Goal: Task Accomplishment & Management: Manage account settings

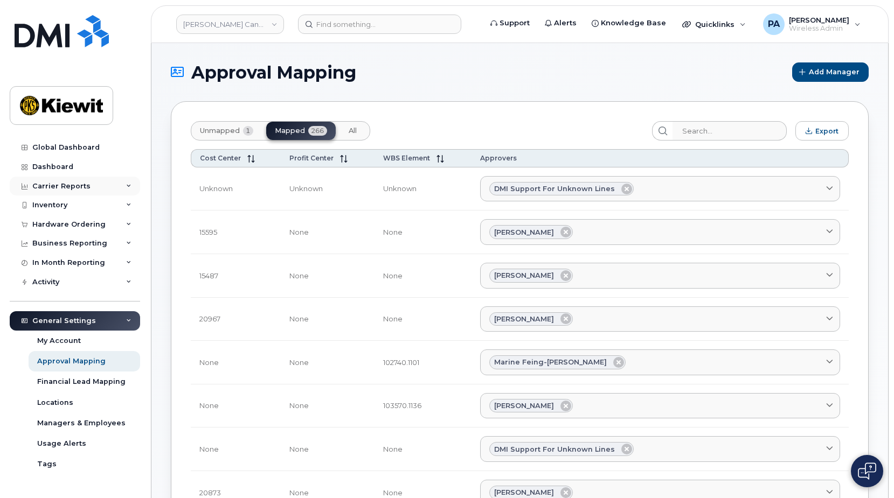
click at [79, 185] on div "Carrier Reports" at bounding box center [61, 186] width 58 height 9
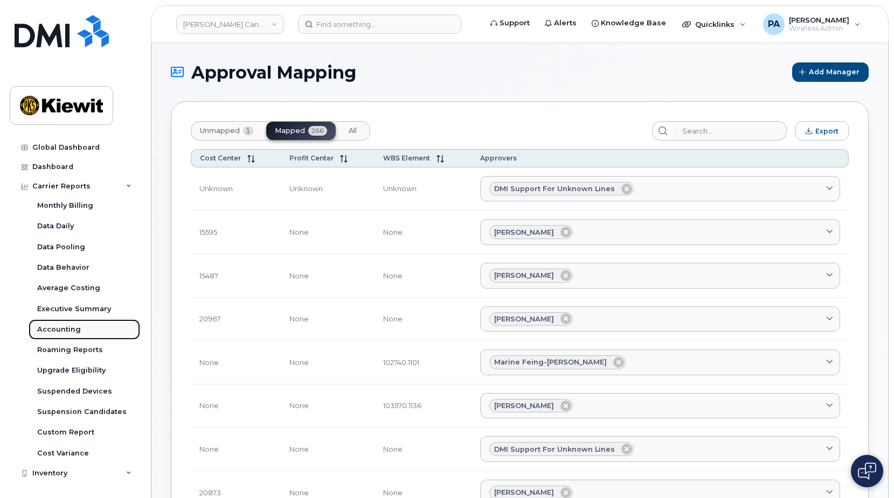
click at [52, 333] on div "Accounting" at bounding box center [59, 330] width 44 height 10
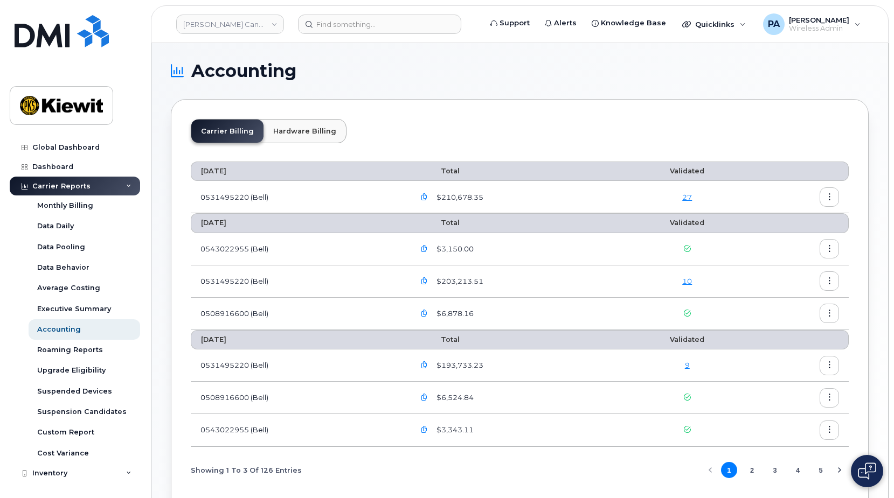
click at [688, 282] on link "10" at bounding box center [687, 281] width 10 height 9
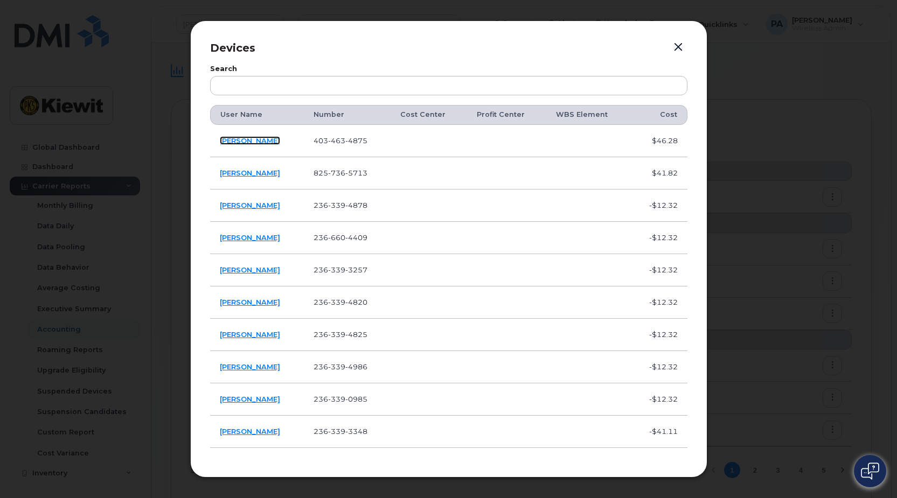
click at [244, 143] on link "[PERSON_NAME]" at bounding box center [250, 140] width 60 height 9
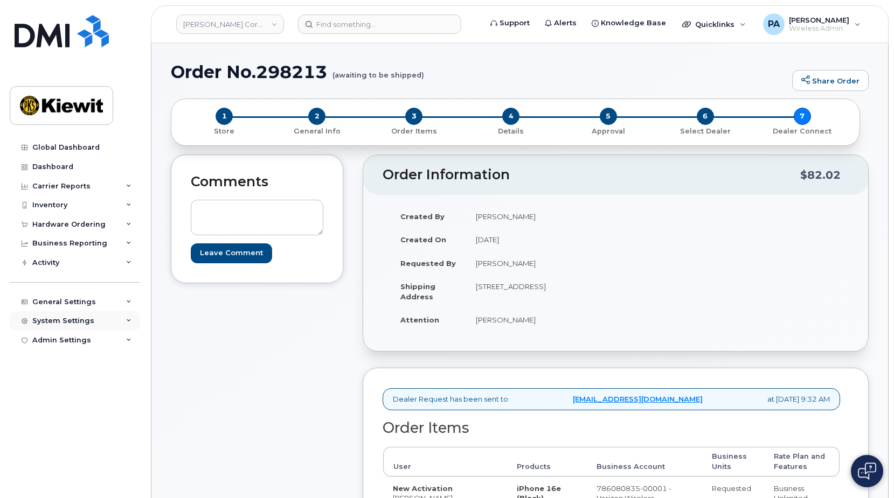
click at [128, 316] on div "System Settings" at bounding box center [75, 320] width 130 height 19
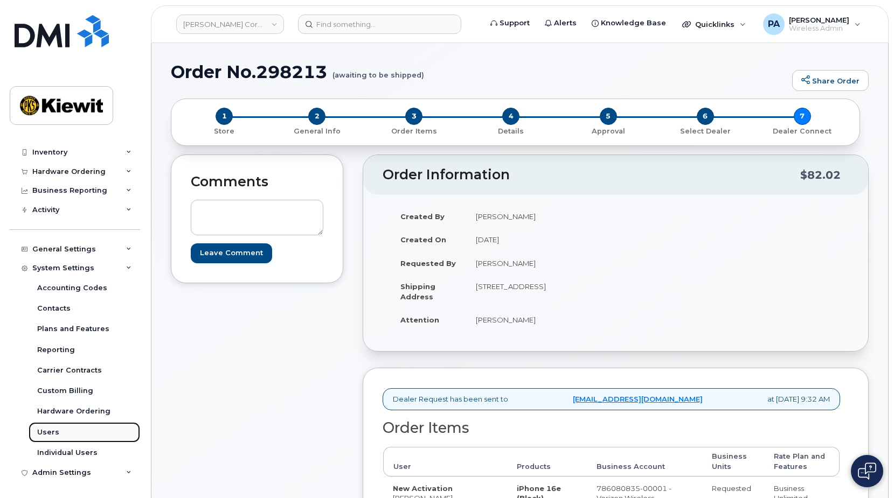
click at [53, 430] on div "Users" at bounding box center [48, 433] width 22 height 10
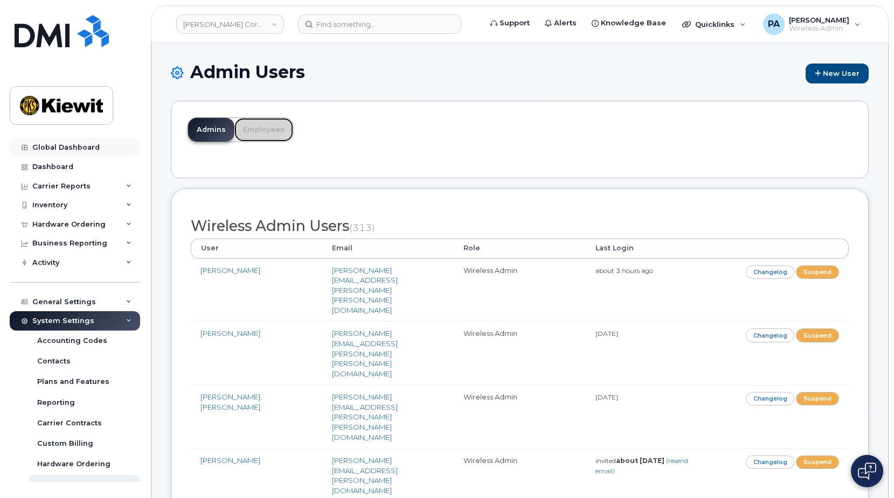
drag, startPoint x: 260, startPoint y: 127, endPoint x: 56, endPoint y: 152, distance: 205.2
click at [260, 127] on link "Employees" at bounding box center [263, 130] width 59 height 24
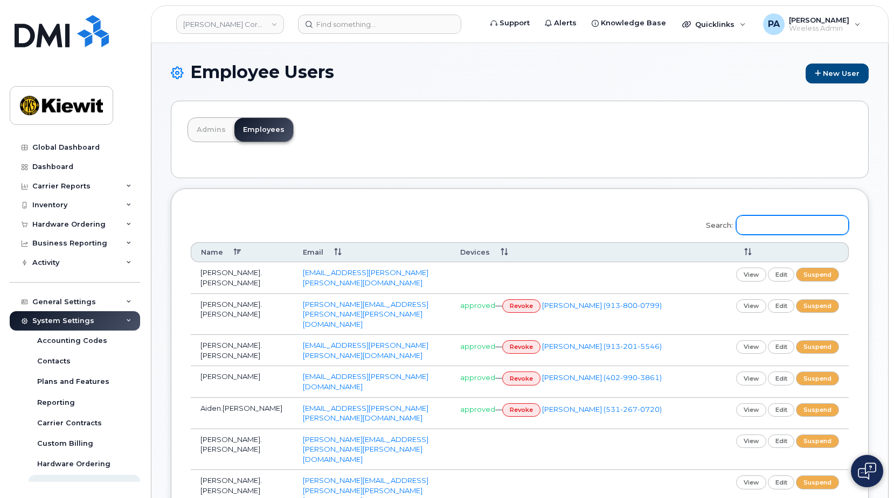
click at [770, 225] on input "Search:" at bounding box center [792, 224] width 113 height 19
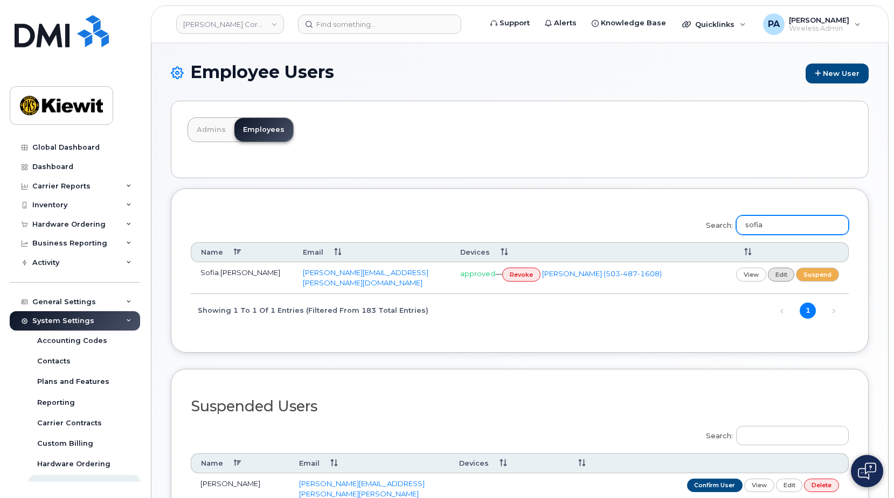
type input "sofia"
click at [778, 278] on link "edit" at bounding box center [781, 274] width 27 height 13
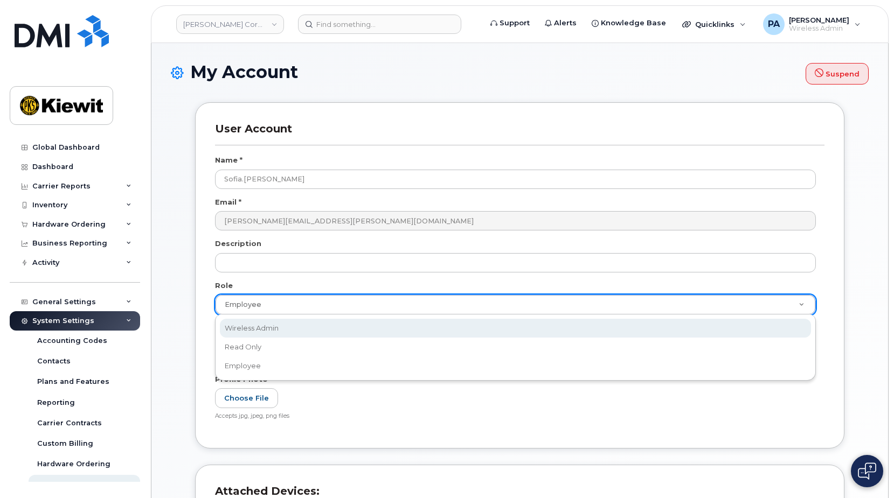
select select "wireless_admin"
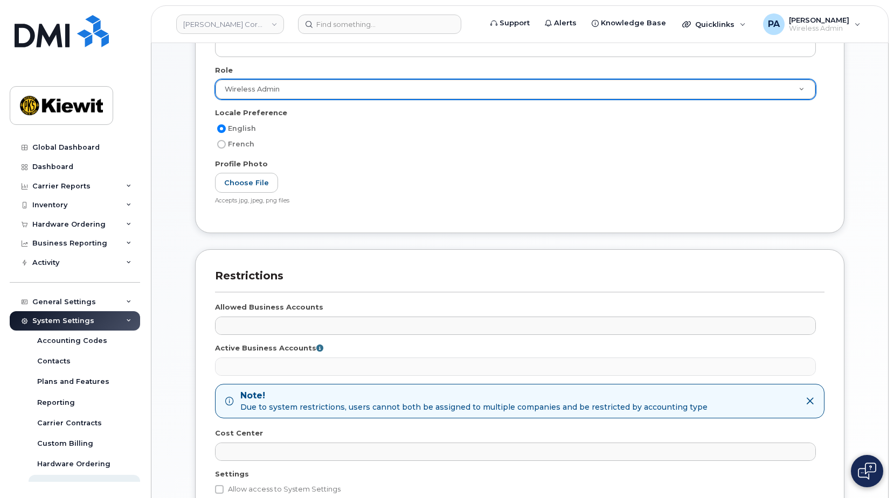
scroll to position [323, 0]
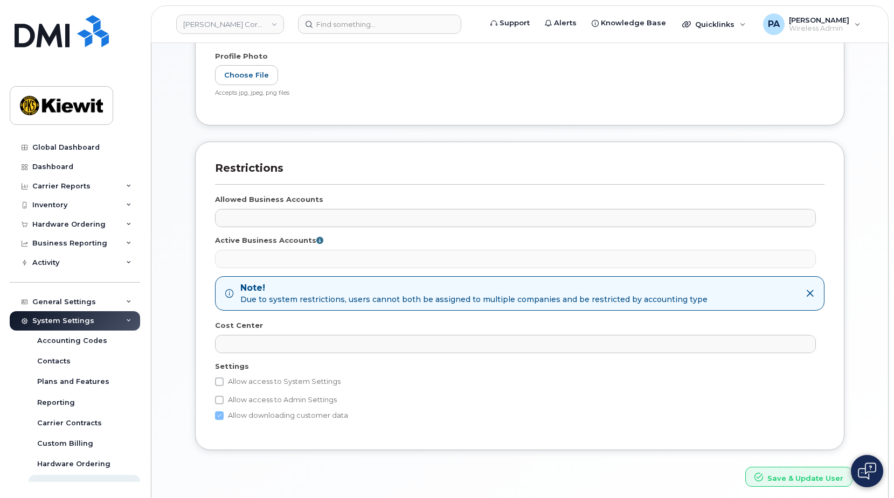
click at [229, 384] on label "Allow access to System Settings" at bounding box center [278, 381] width 126 height 13
click at [224, 384] on input "Allow access to System Settings" at bounding box center [219, 382] width 9 height 9
checkbox input "true"
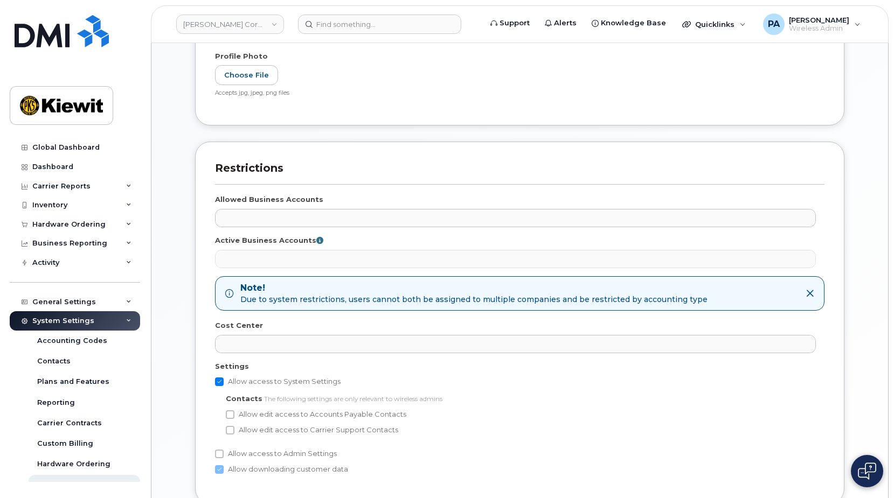
scroll to position [420, 0]
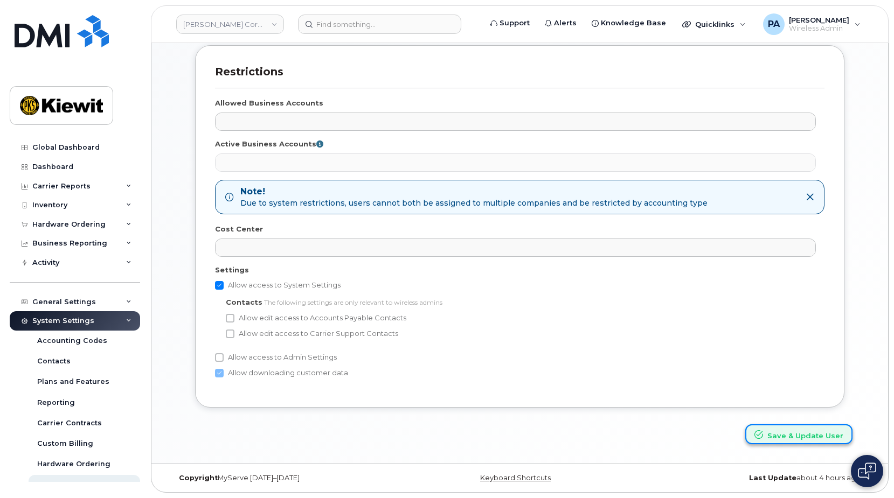
click at [822, 442] on button "Save & Update User" at bounding box center [798, 434] width 107 height 20
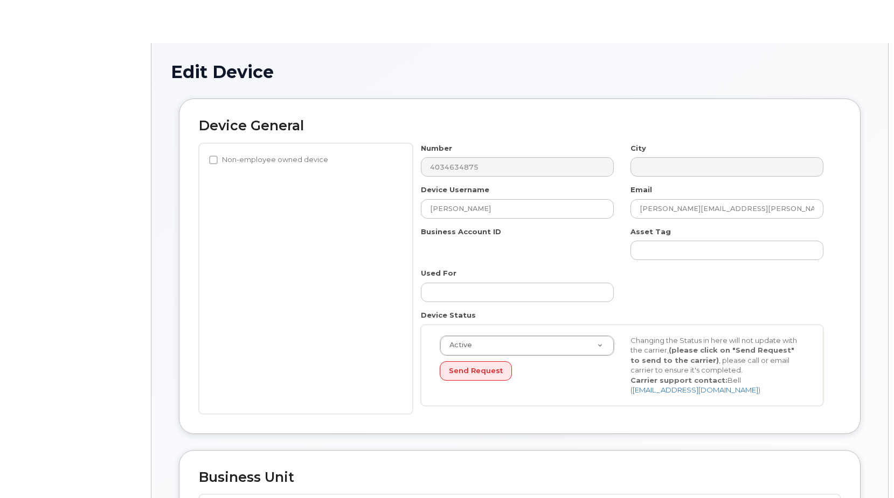
select select "14059"
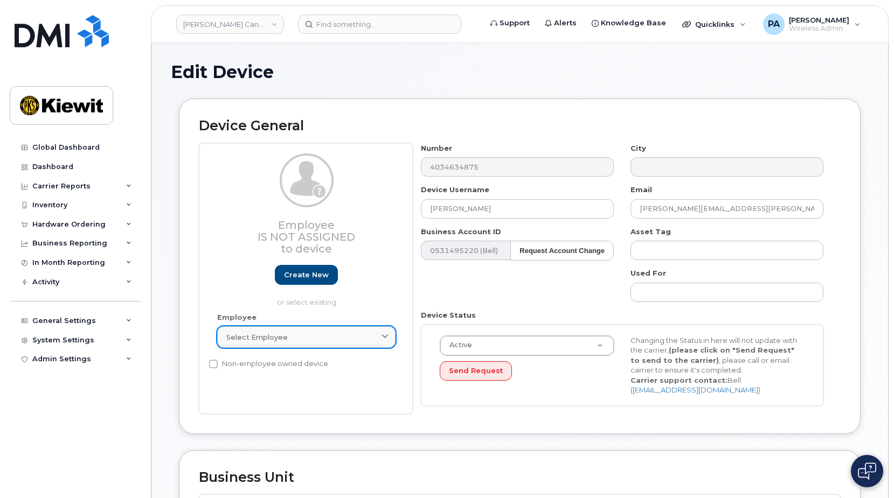
click at [317, 333] on div "Select employee" at bounding box center [306, 337] width 160 height 10
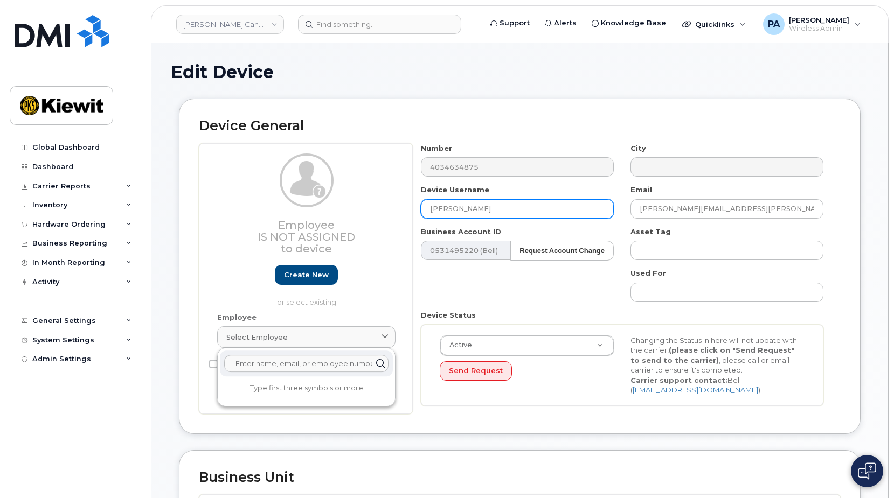
drag, startPoint x: 507, startPoint y: 207, endPoint x: 361, endPoint y: 205, distance: 146.0
click at [361, 205] on div "Employee Is not assigned to device Create new or select existing Employee Selec…" at bounding box center [520, 278] width 642 height 271
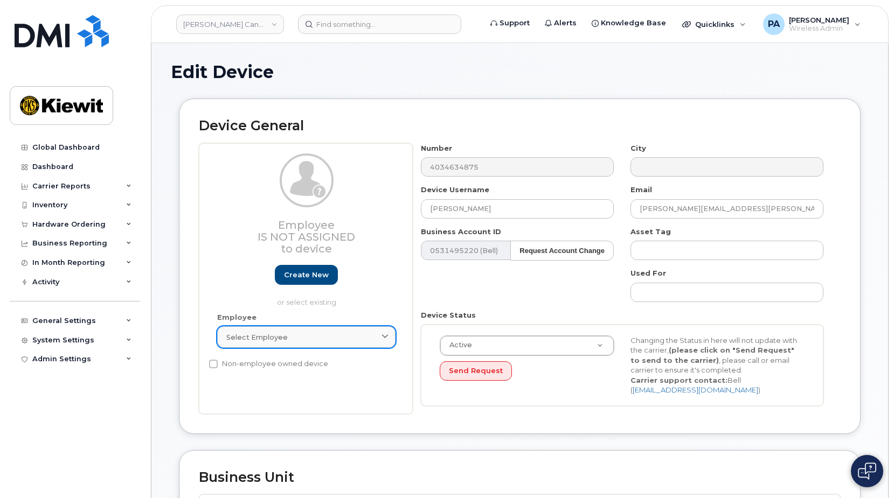
click at [295, 337] on div "Select employee" at bounding box center [306, 337] width 160 height 10
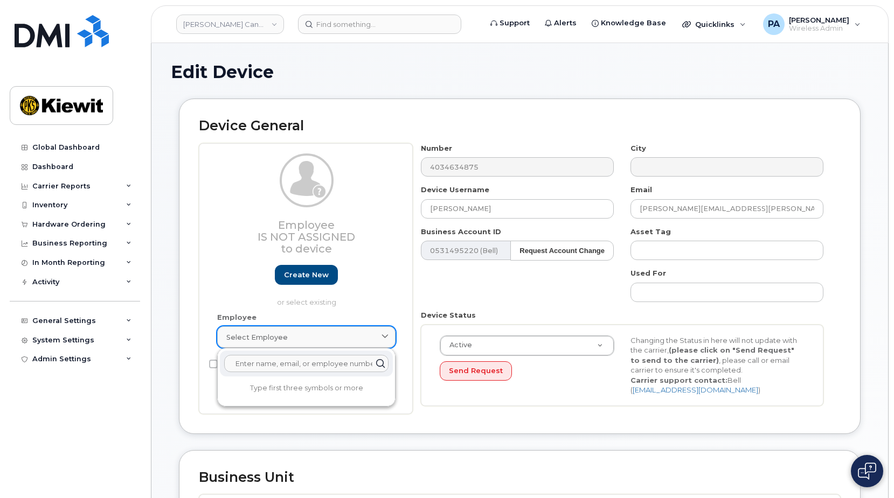
paste input "[PERSON_NAME]"
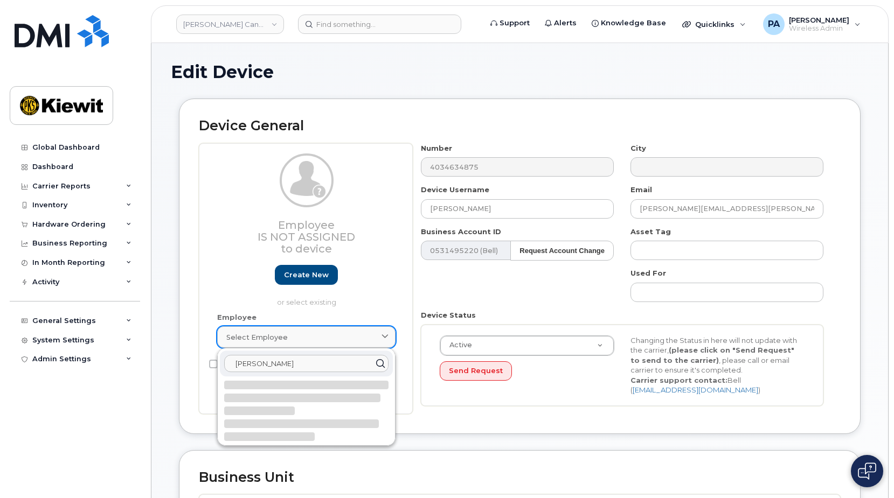
type input "[PERSON_NAME]"
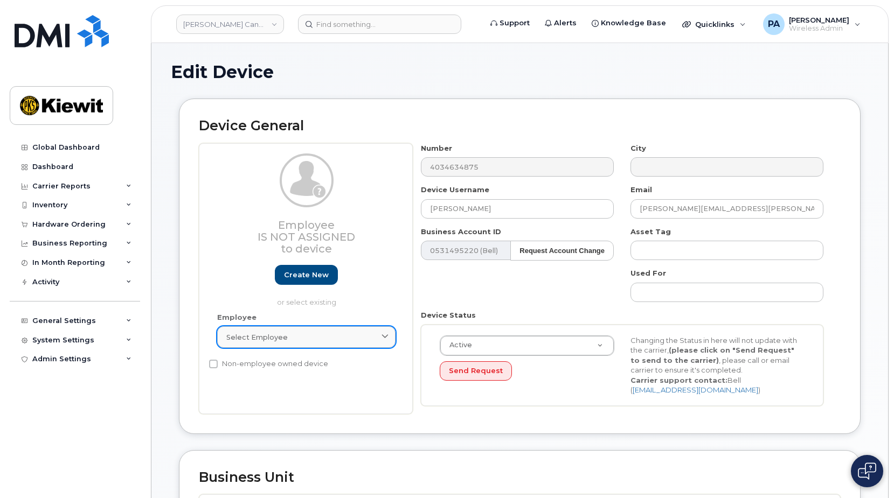
type input "Saving..."
click at [245, 339] on span "Select employee" at bounding box center [256, 337] width 61 height 10
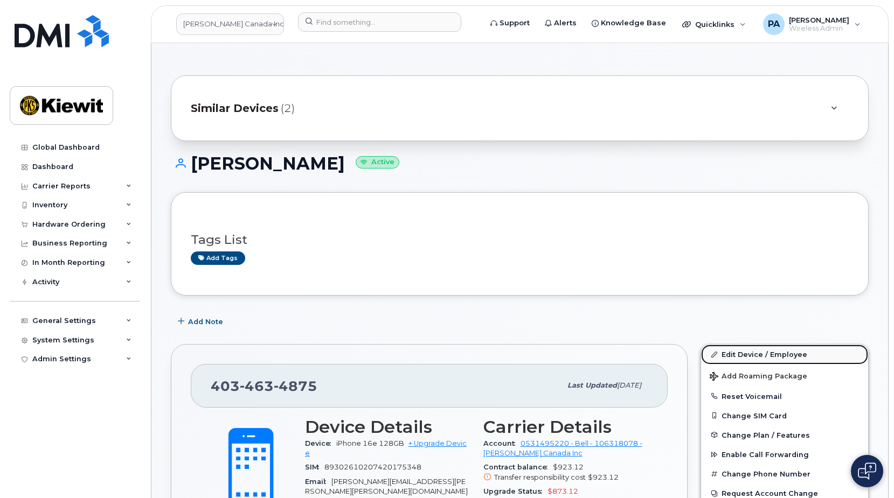
click at [779, 358] on link "Edit Device / Employee" at bounding box center [784, 354] width 167 height 19
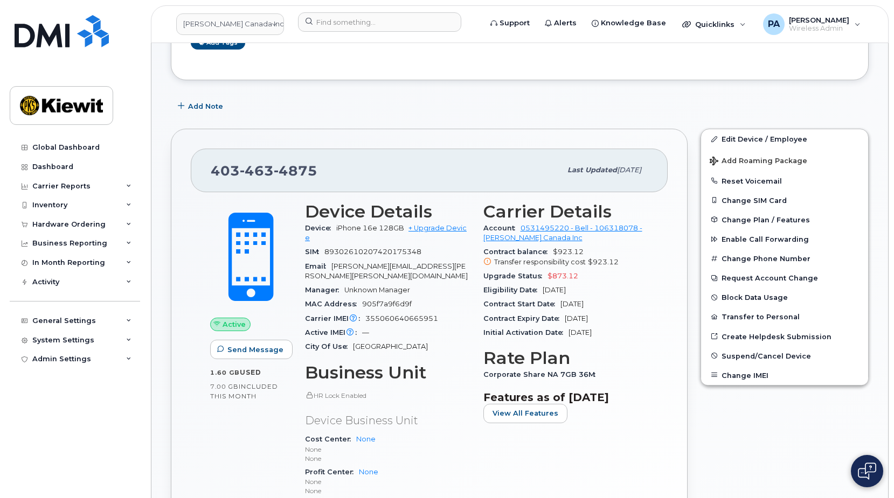
scroll to position [269, 0]
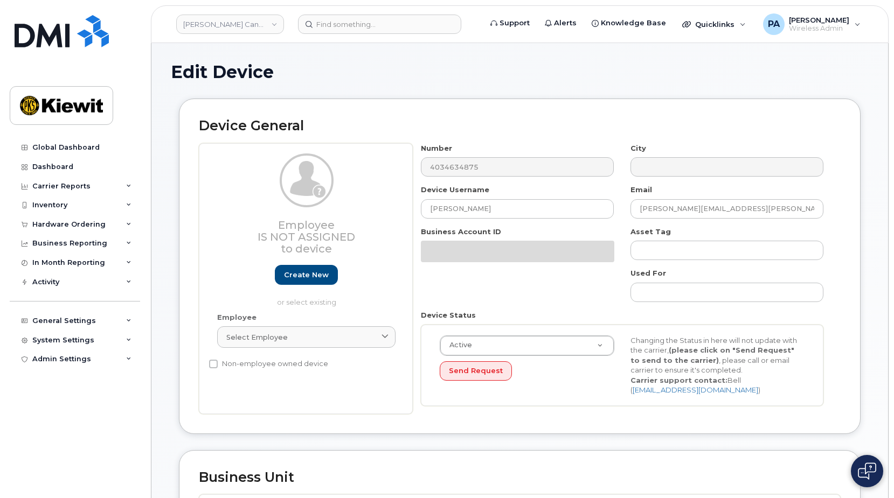
select select "14059"
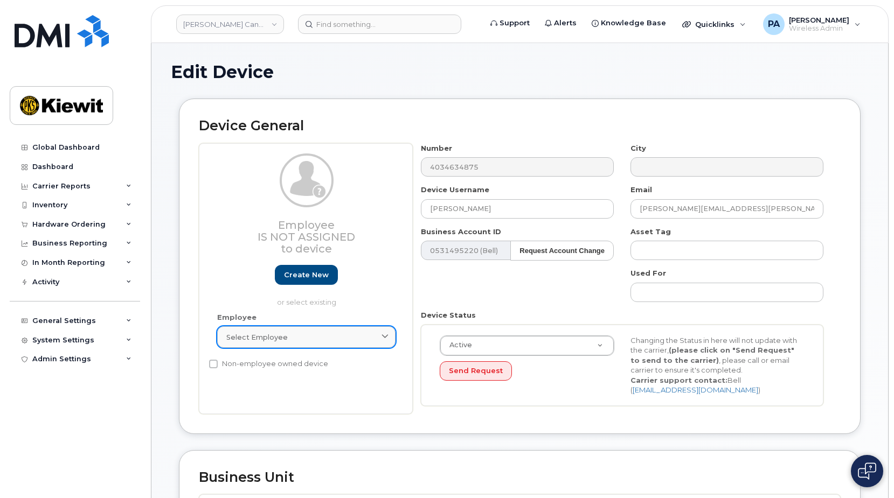
click at [317, 336] on div "Select employee" at bounding box center [306, 337] width 160 height 10
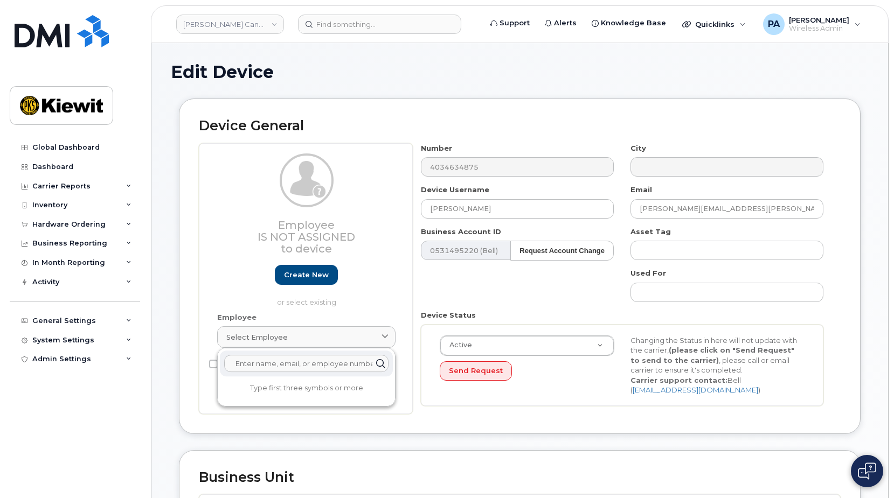
paste input "[PERSON_NAME]"
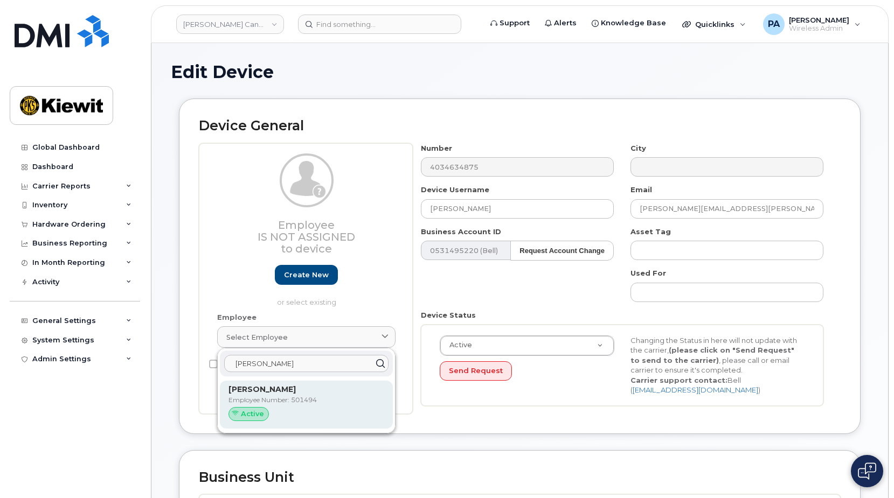
type input "[PERSON_NAME]"
click at [282, 399] on p "Employee Number: 501494" at bounding box center [306, 400] width 156 height 10
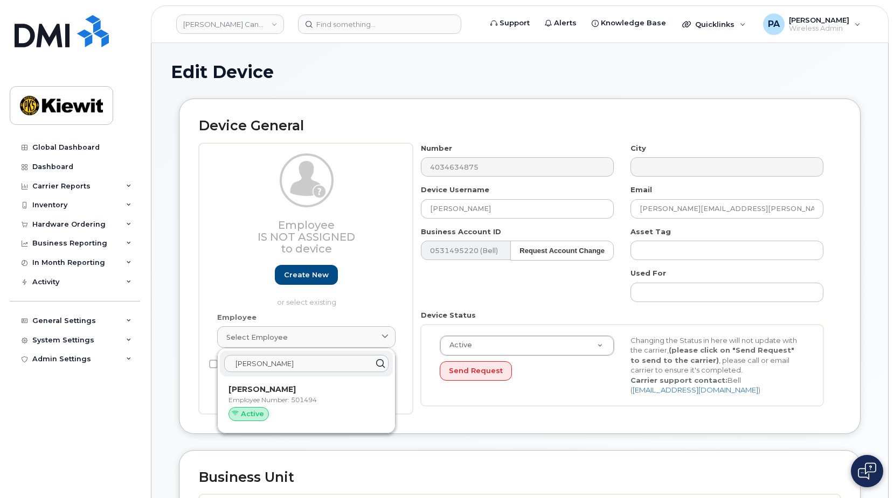
type input "501494"
type input "[PERSON_NAME][EMAIL_ADDRESS][PERSON_NAME][PERSON_NAME][DOMAIN_NAME]"
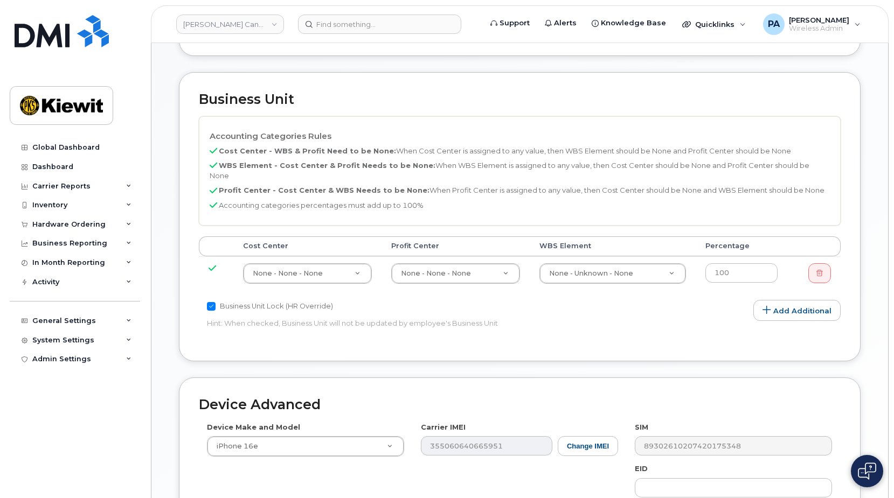
scroll to position [600, 0]
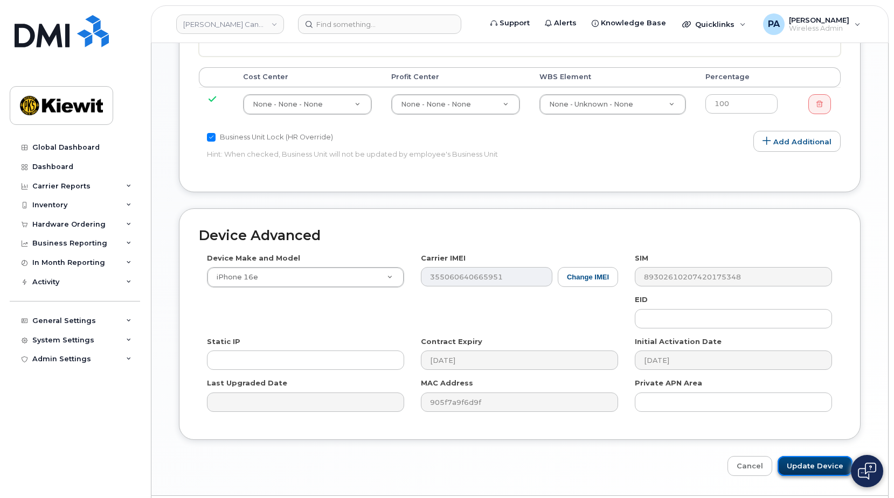
click at [810, 456] on input "Update Device" at bounding box center [814, 466] width 75 height 20
type input "Saving..."
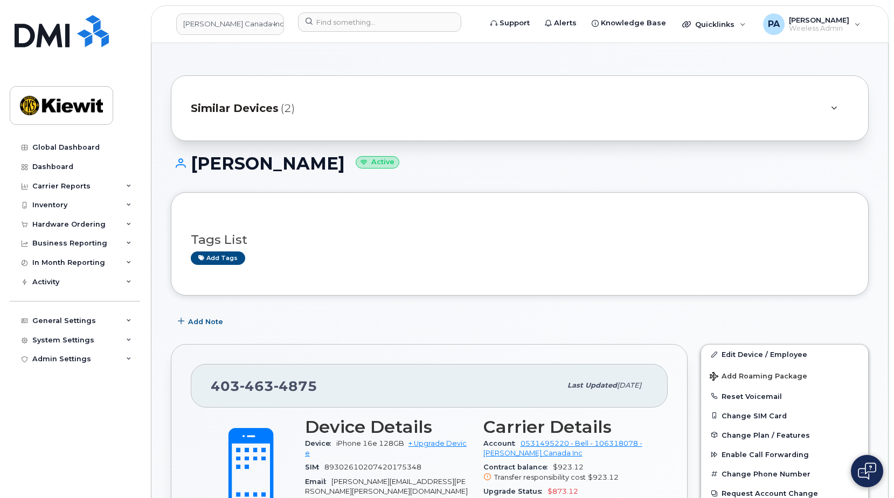
click at [249, 107] on span "Similar Devices" at bounding box center [235, 109] width 88 height 16
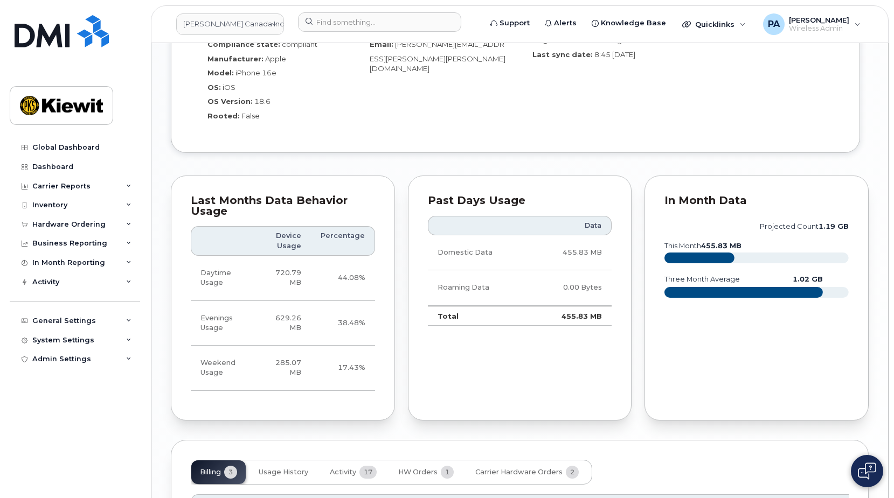
scroll to position [1265, 0]
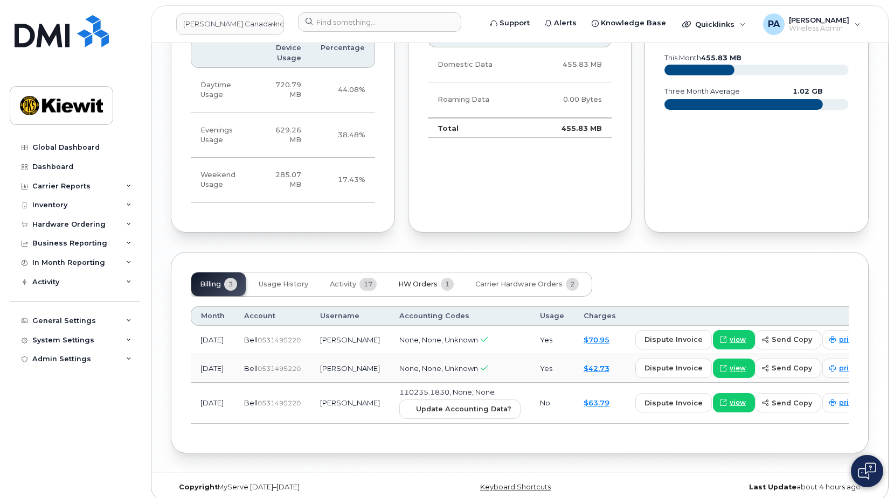
click at [436, 280] on span "HW Orders" at bounding box center [417, 284] width 39 height 9
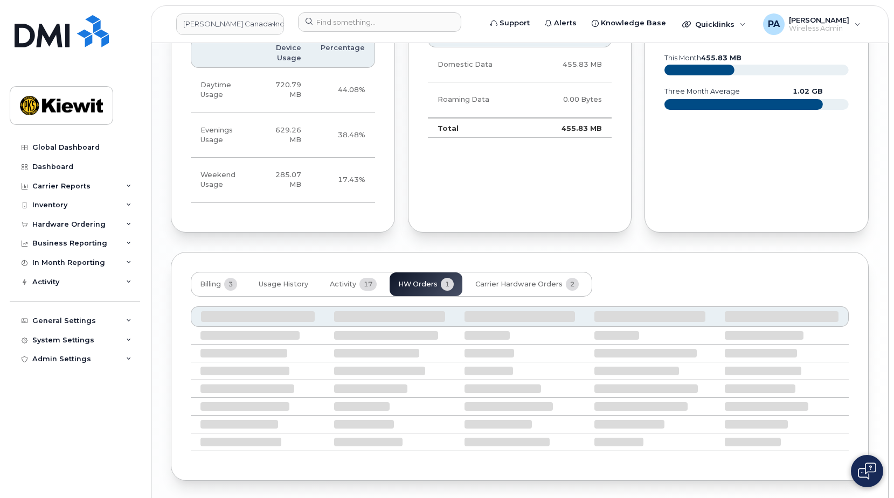
scroll to position [1233, 0]
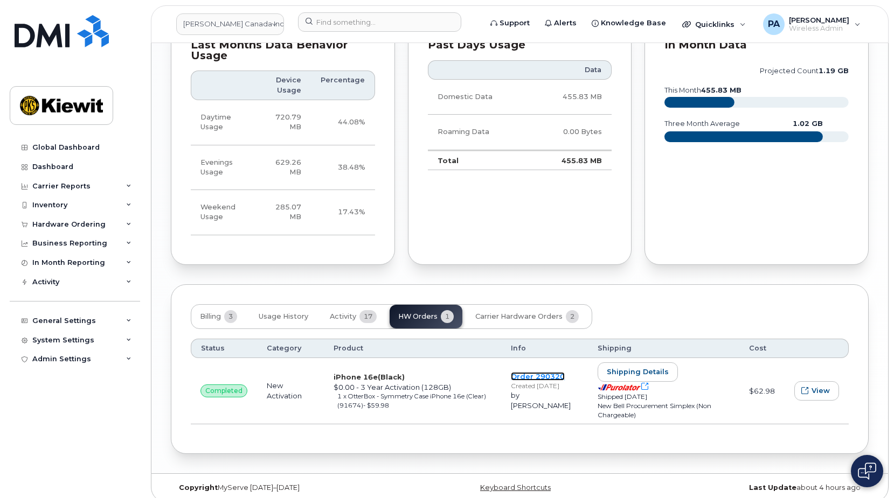
click at [551, 372] on link "Order 290320" at bounding box center [538, 376] width 54 height 9
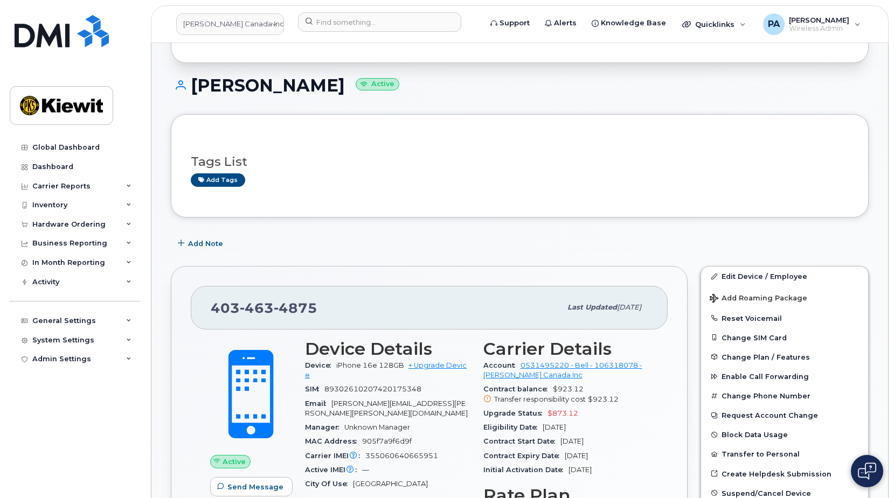
scroll to position [0, 0]
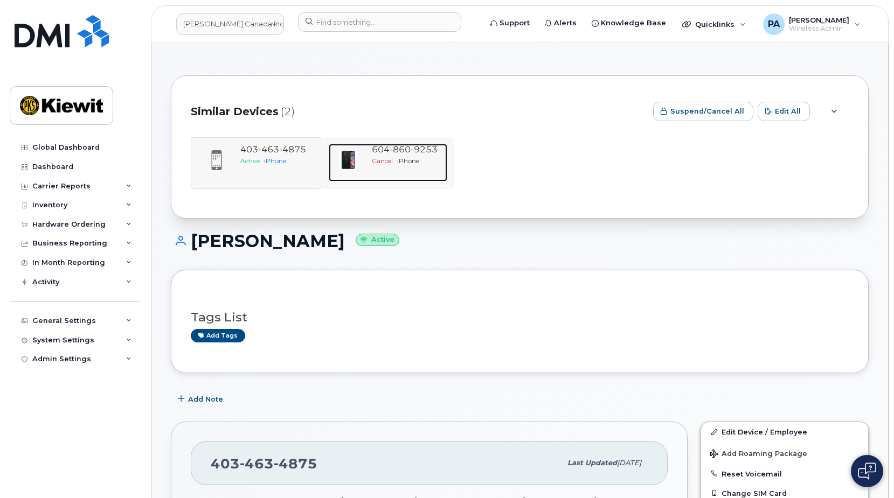
click at [400, 159] on span "iPhone" at bounding box center [408, 161] width 22 height 8
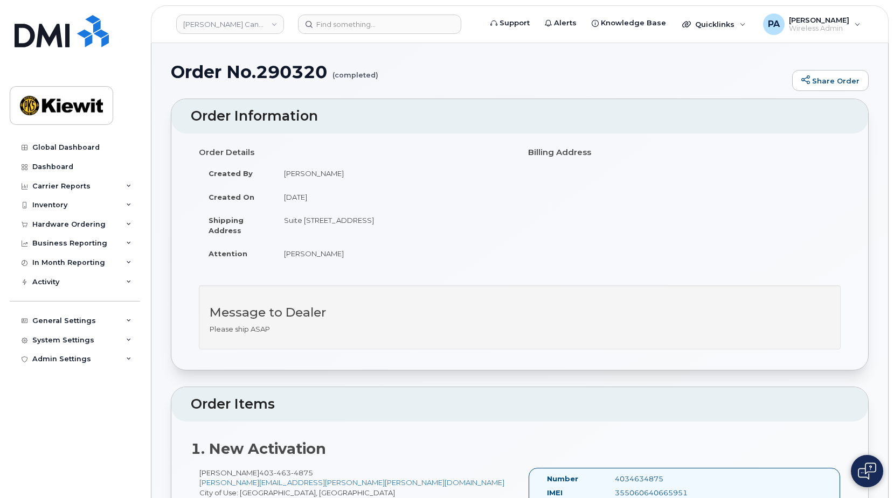
scroll to position [269, 0]
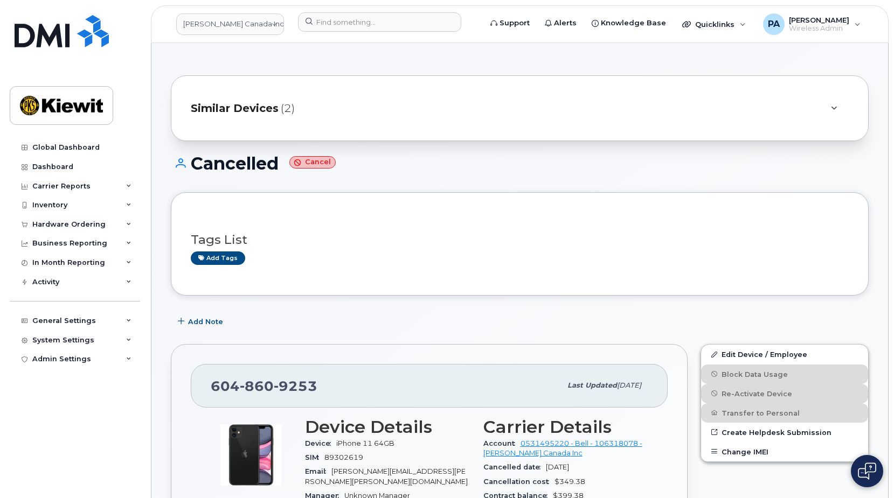
click at [247, 105] on span "Similar Devices" at bounding box center [235, 109] width 88 height 16
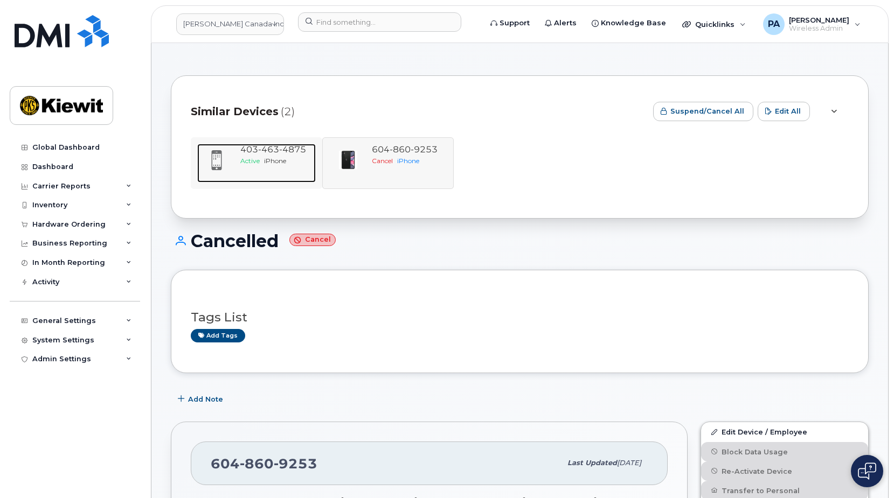
click at [279, 154] on span "463" at bounding box center [292, 149] width 27 height 10
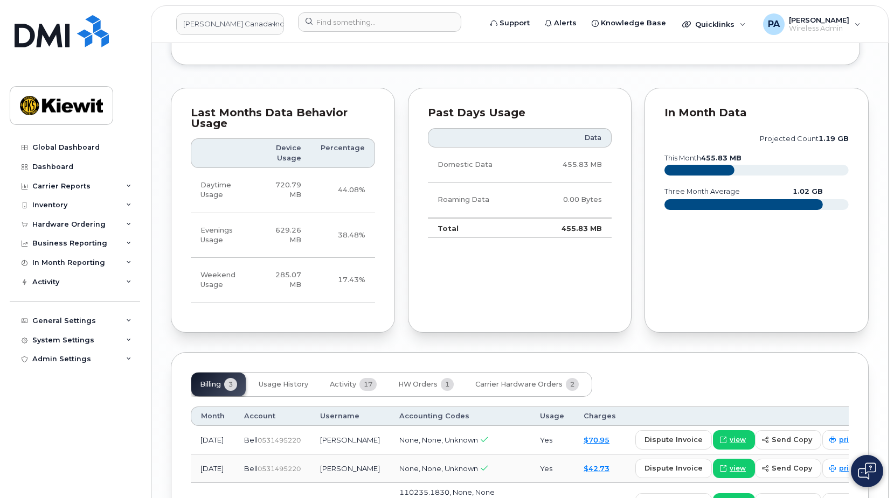
scroll to position [1188, 0]
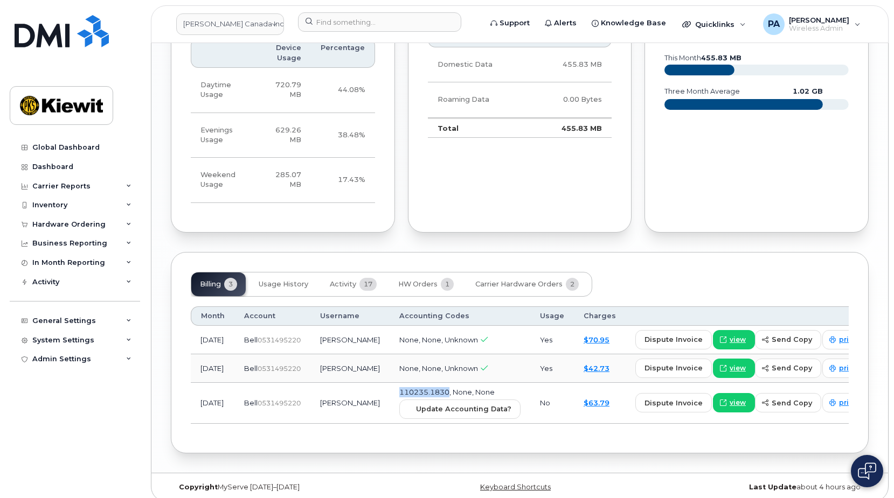
drag, startPoint x: 438, startPoint y: 382, endPoint x: 383, endPoint y: 384, distance: 55.5
click at [389, 384] on td "110235.1830, None, None Update Accounting Data?" at bounding box center [459, 403] width 141 height 41
copy span "110235.1830"
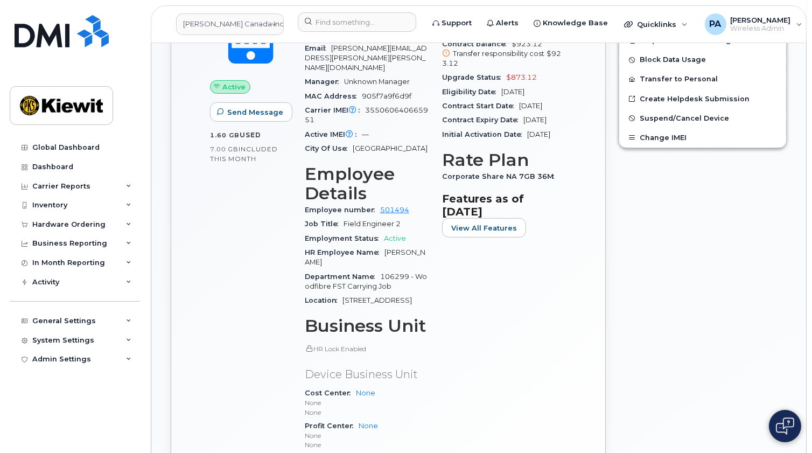
scroll to position [208, 0]
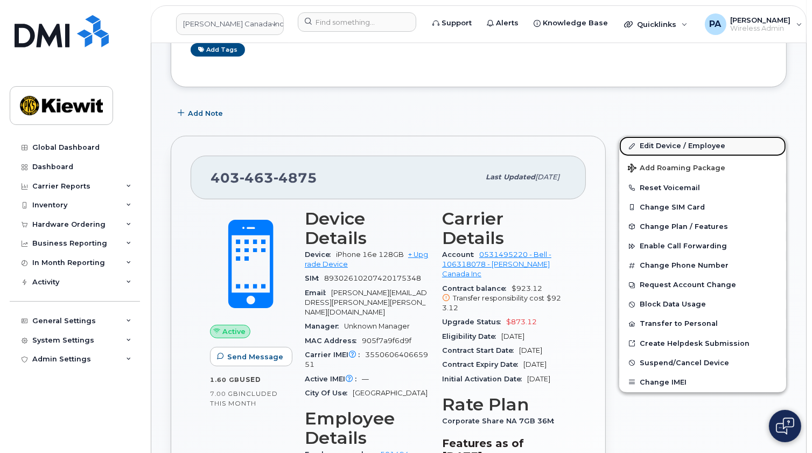
click at [694, 146] on link "Edit Device / Employee" at bounding box center [702, 145] width 167 height 19
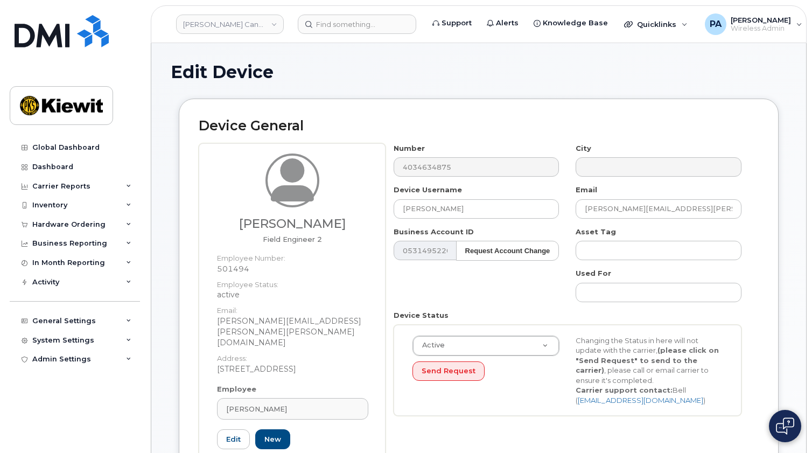
select select "14059"
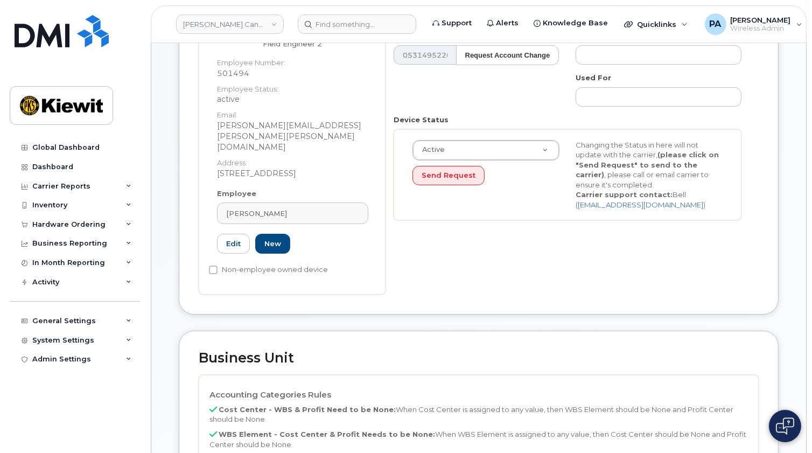
scroll to position [294, 0]
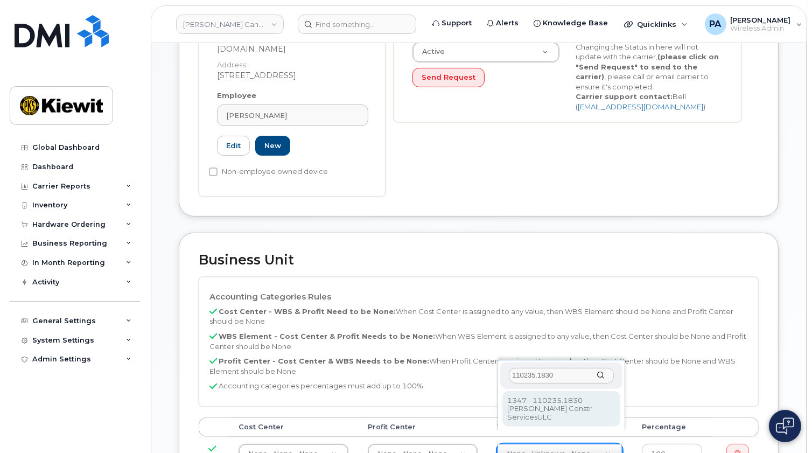
type input "110235.1830"
type input "33436529"
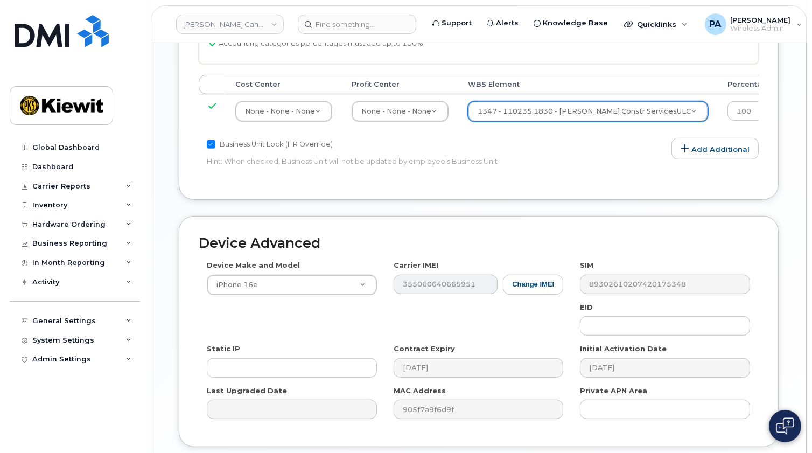
scroll to position [700, 0]
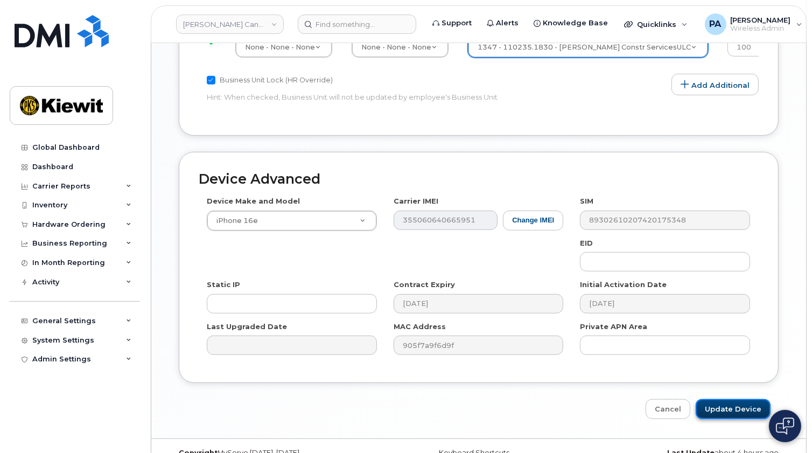
click at [739, 399] on input "Update Device" at bounding box center [733, 409] width 75 height 20
type input "Saving..."
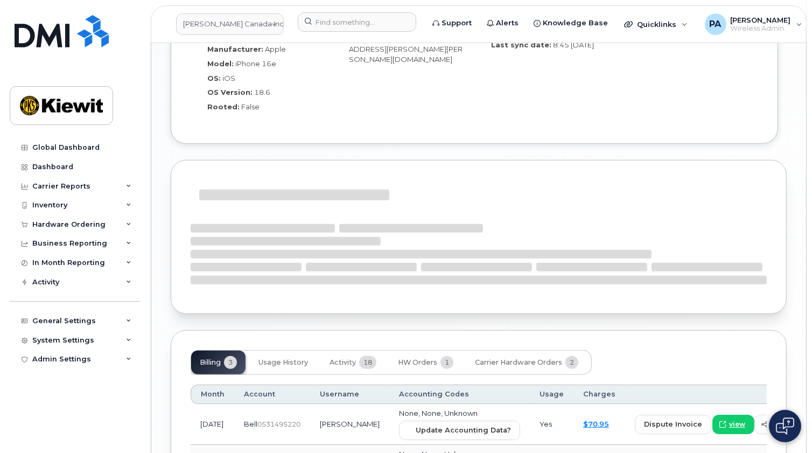
scroll to position [1204, 0]
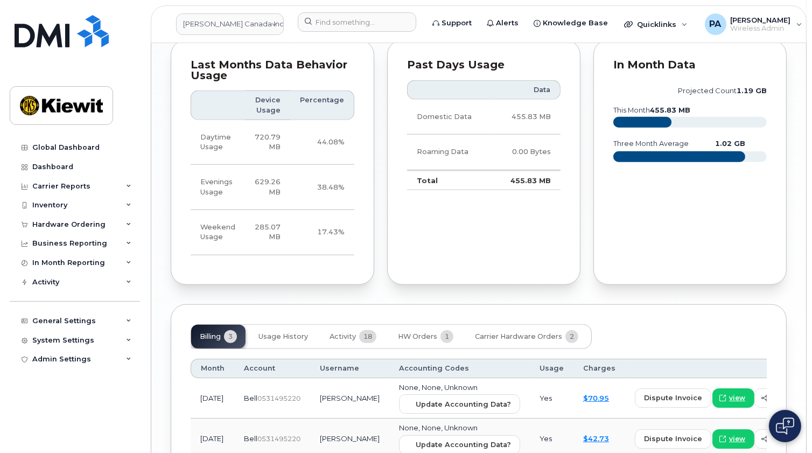
click at [444, 304] on div "Billing 3 Usage History Activity 18 HW Orders 1 Carrier Hardware Orders 2 Month…" at bounding box center [479, 410] width 616 height 213
click at [433, 399] on span "Update Accounting Data?" at bounding box center [463, 404] width 95 height 10
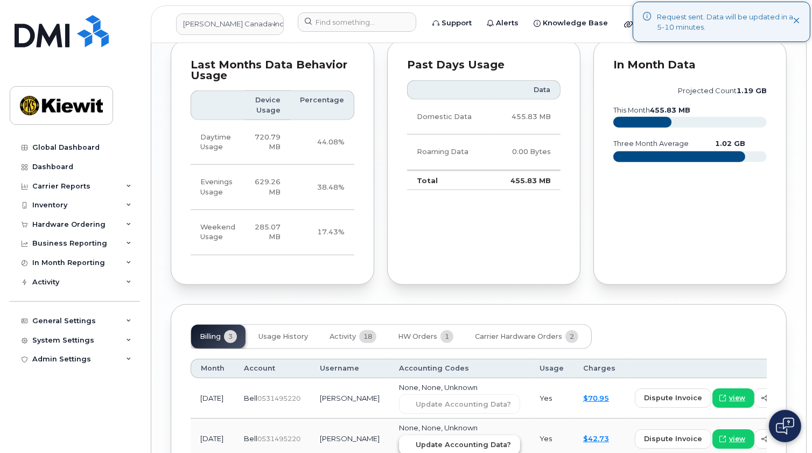
click at [421, 440] on span "Update Accounting Data?" at bounding box center [463, 445] width 95 height 10
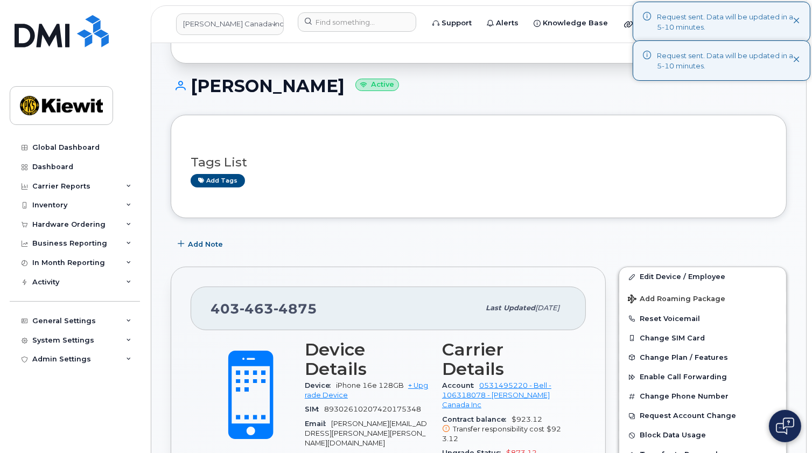
scroll to position [0, 0]
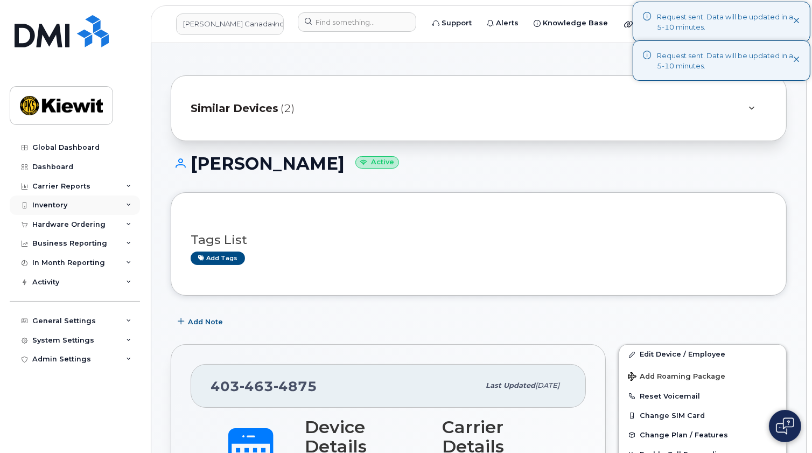
click at [61, 201] on div "Inventory" at bounding box center [49, 205] width 35 height 9
